Goal: Information Seeking & Learning: Learn about a topic

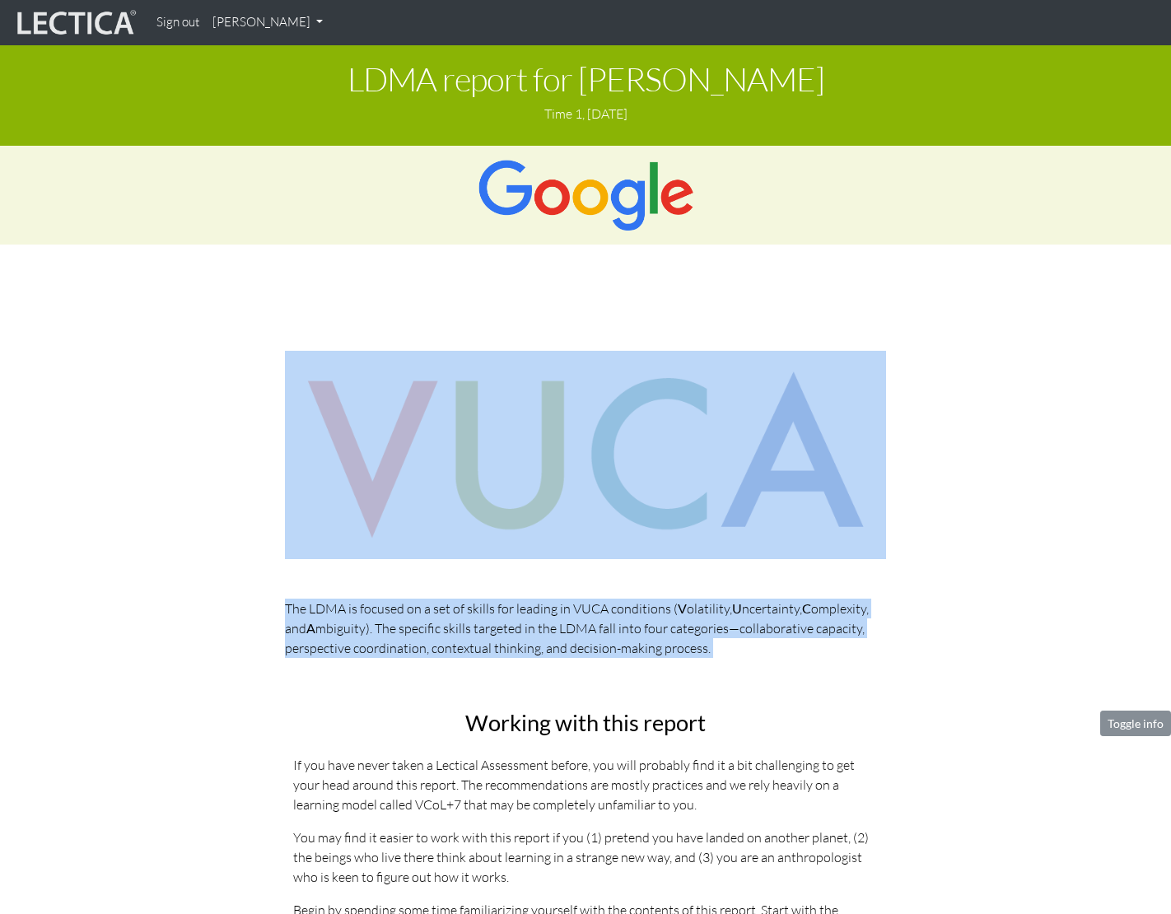
drag, startPoint x: 278, startPoint y: 454, endPoint x: 654, endPoint y: 691, distance: 445.1
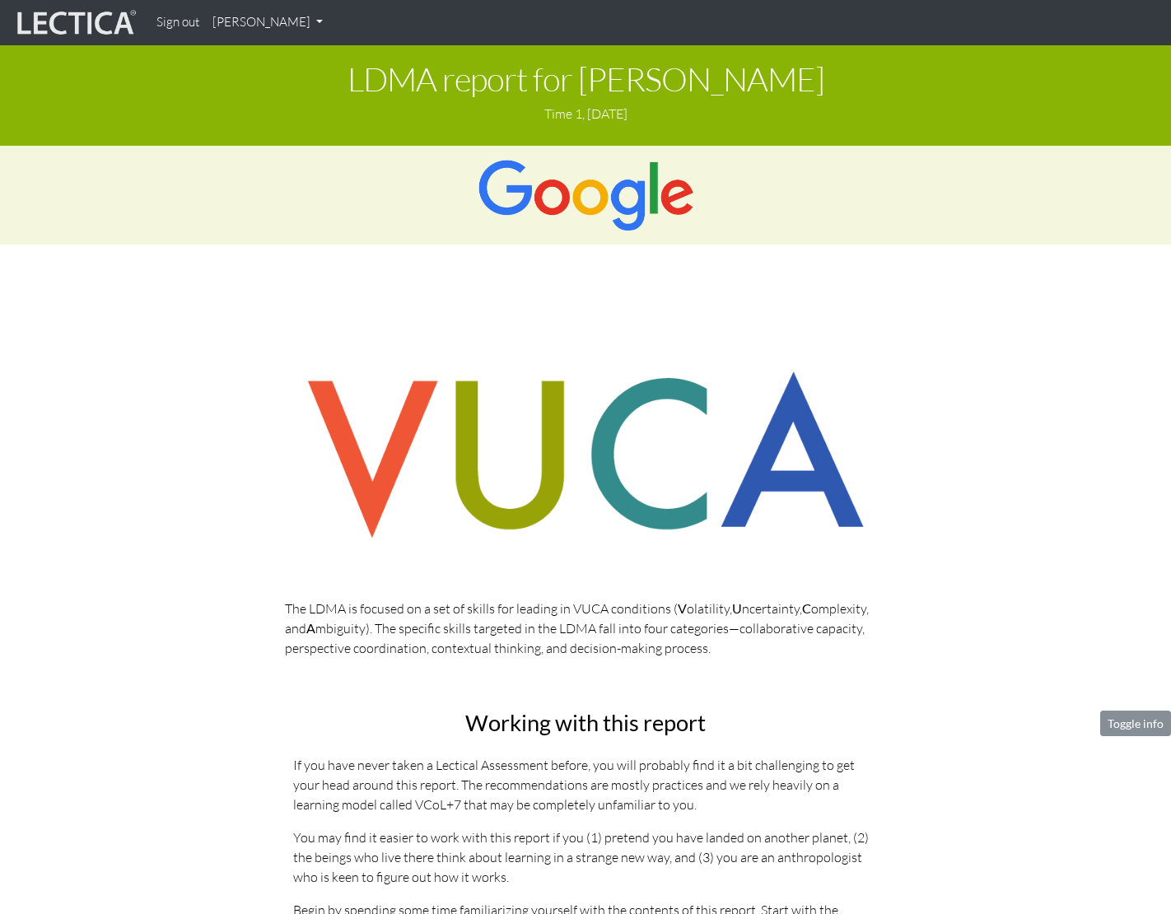
click at [720, 715] on h2 "Working with this report" at bounding box center [585, 722] width 584 height 25
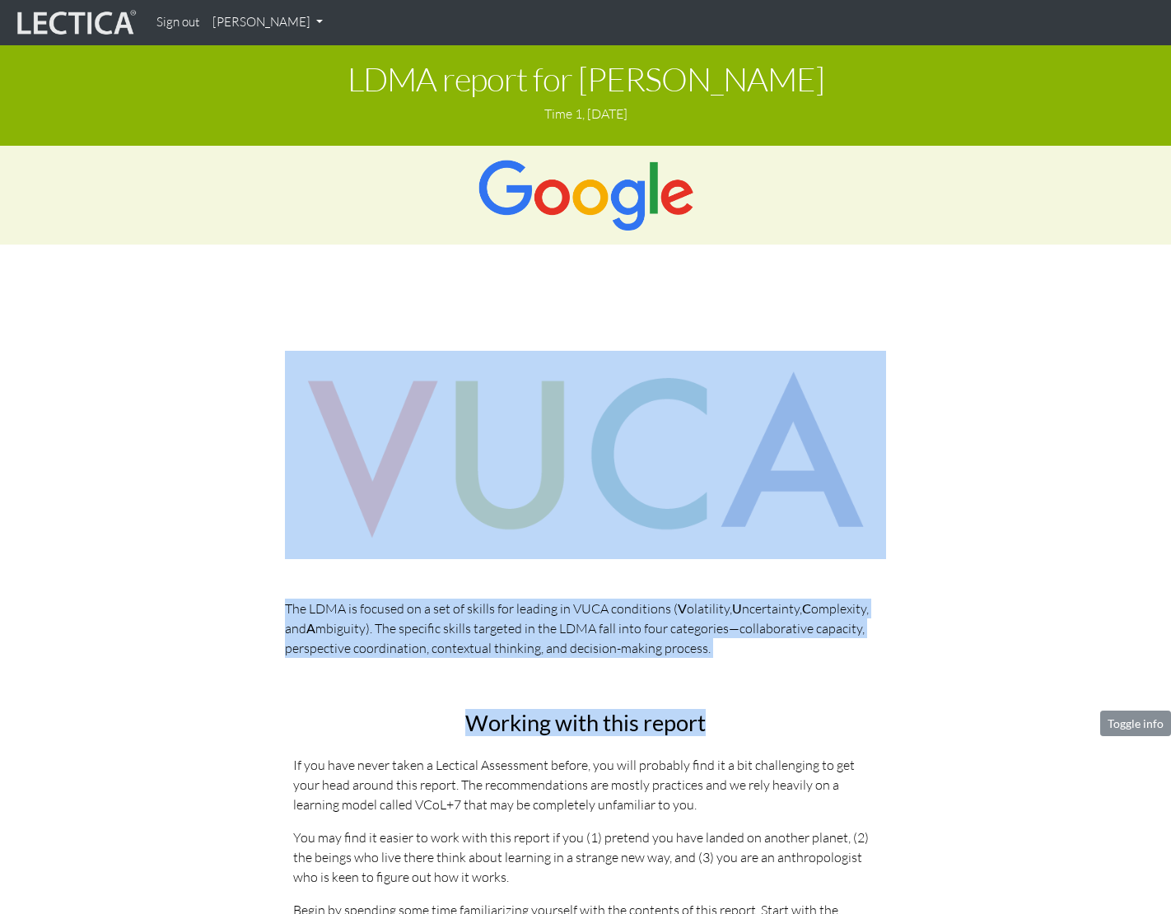
drag, startPoint x: 766, startPoint y: 724, endPoint x: 254, endPoint y: 385, distance: 613.7
click at [254, 385] on div "The LDMA is focused on a set of skills for leading in VUCA conditions ( V olati…" at bounding box center [585, 511] width 938 height 321
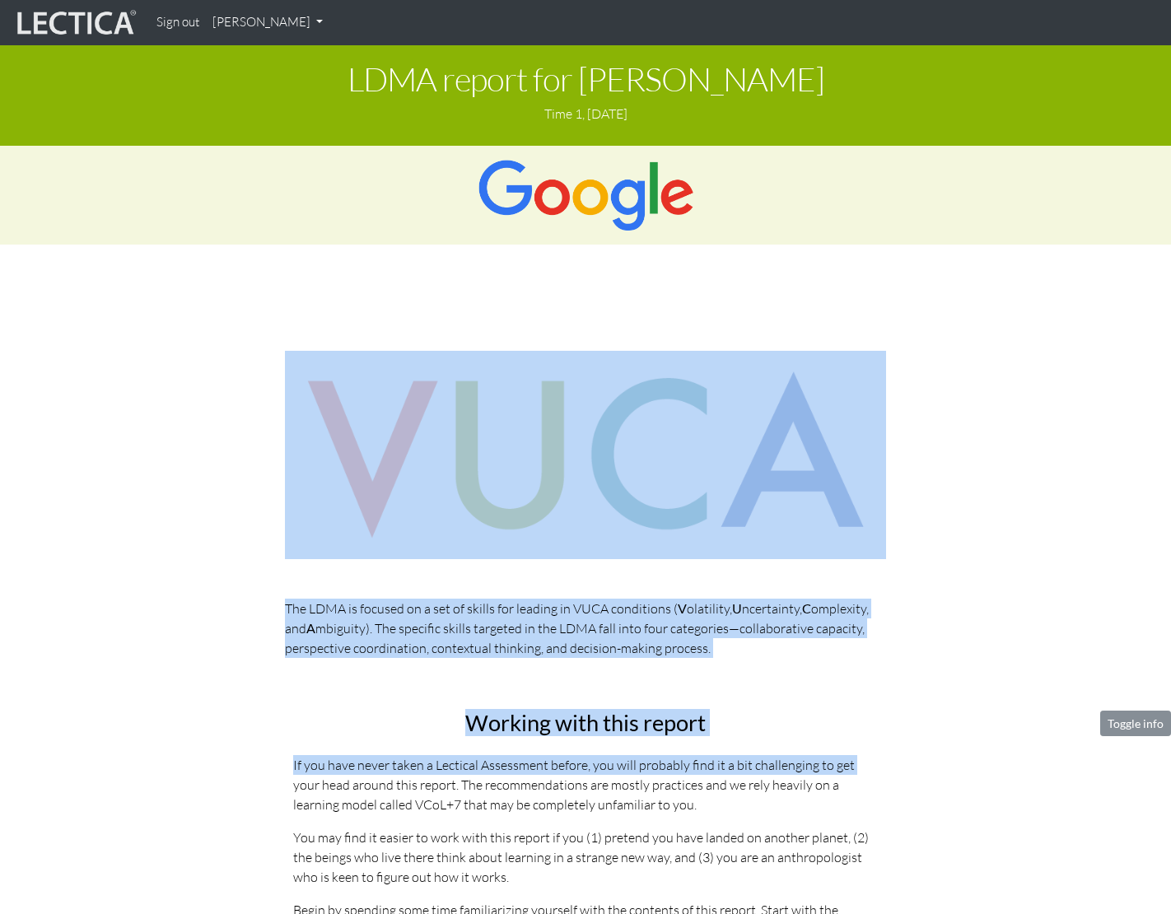
drag, startPoint x: 221, startPoint y: 389, endPoint x: 850, endPoint y: 775, distance: 738.0
click at [850, 775] on p "If you have never taken a Lectical Assessment before, you will probably find it…" at bounding box center [585, 784] width 584 height 59
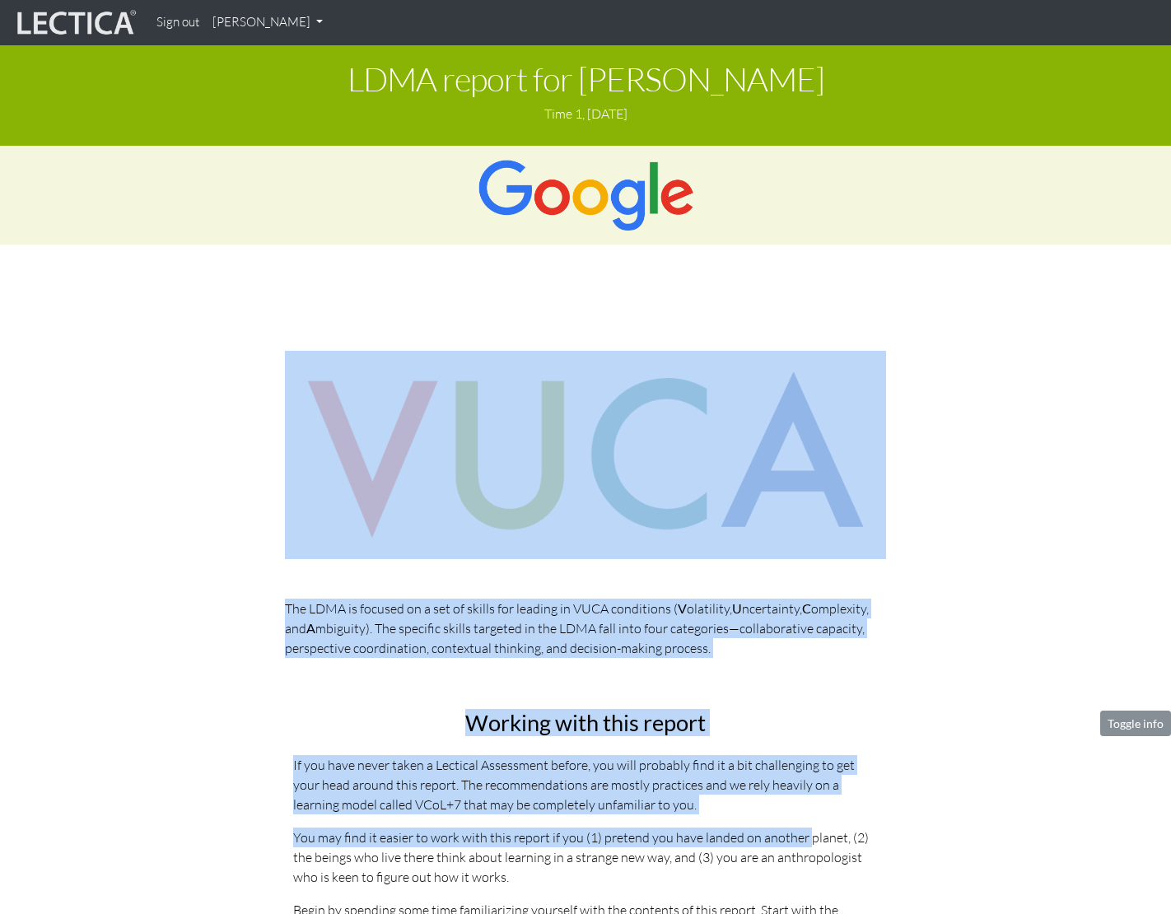
drag, startPoint x: 804, startPoint y: 841, endPoint x: 281, endPoint y: 444, distance: 657.4
click at [361, 557] on img at bounding box center [585, 455] width 601 height 209
click at [410, 606] on p "The LDMA is focused on a set of skills for leading in VUCA conditions ( V olati…" at bounding box center [585, 627] width 601 height 59
